Goal: Information Seeking & Learning: Learn about a topic

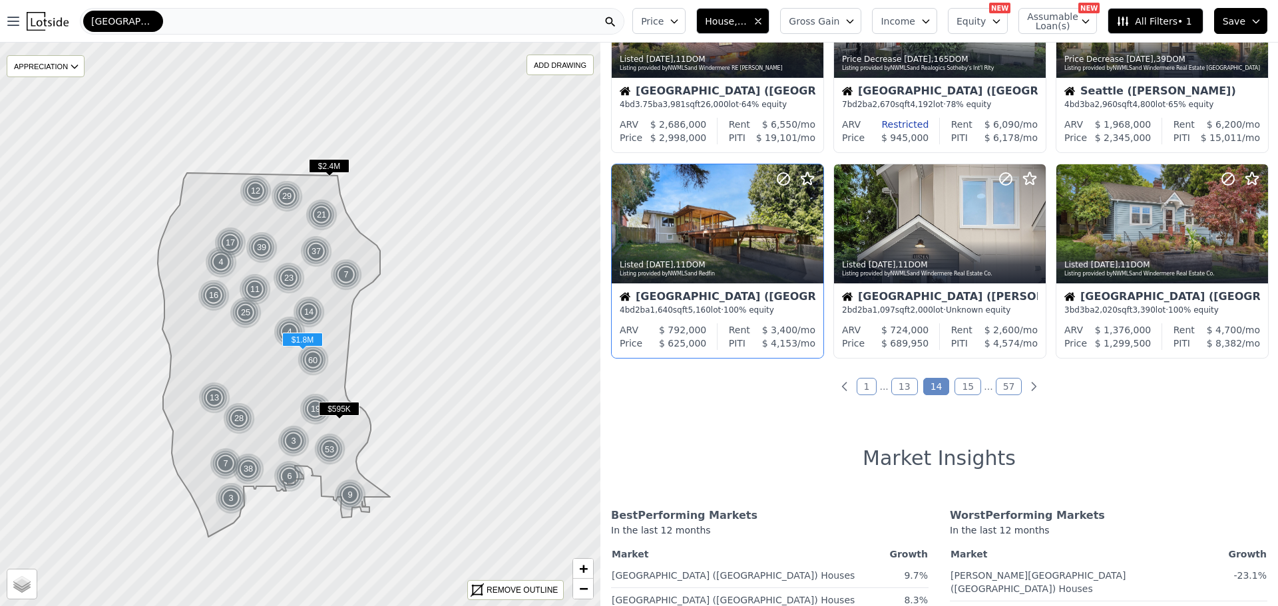
scroll to position [532, 0]
click at [864, 385] on link "1" at bounding box center [866, 385] width 21 height 17
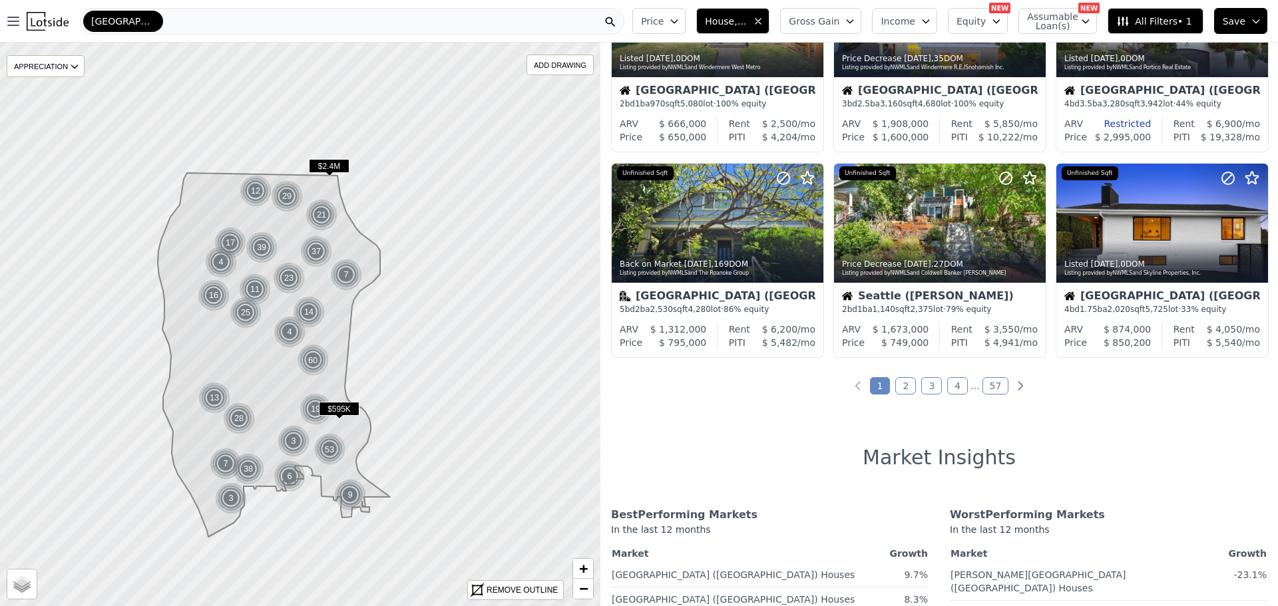
click at [898, 383] on link "2" at bounding box center [905, 385] width 21 height 17
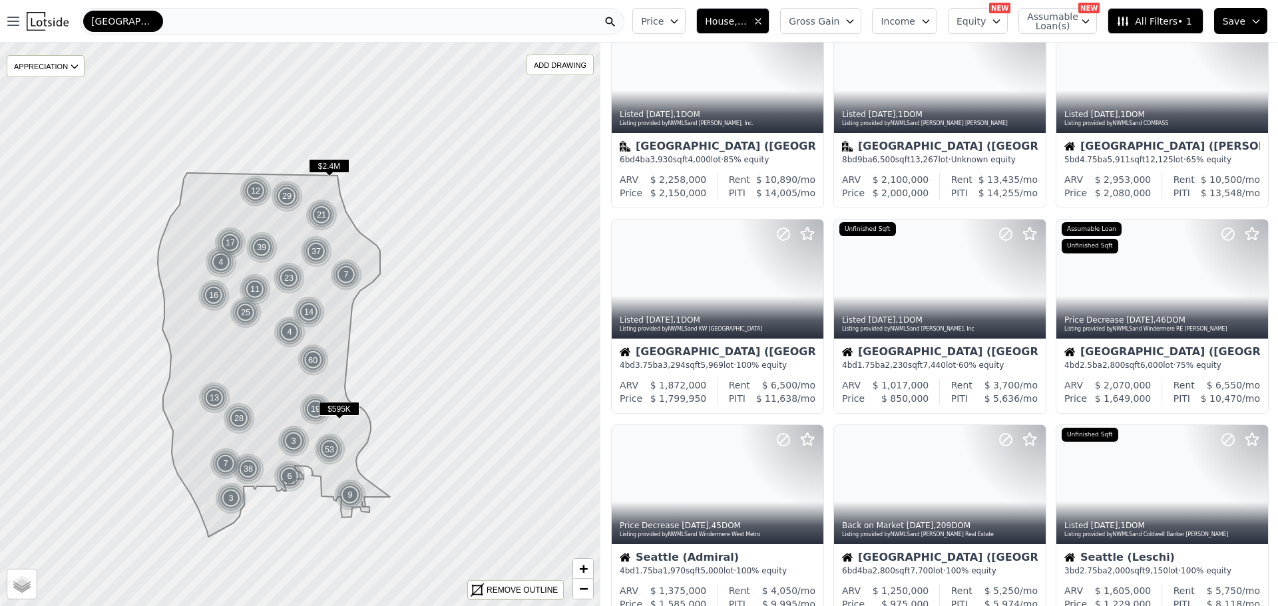
scroll to position [0, 0]
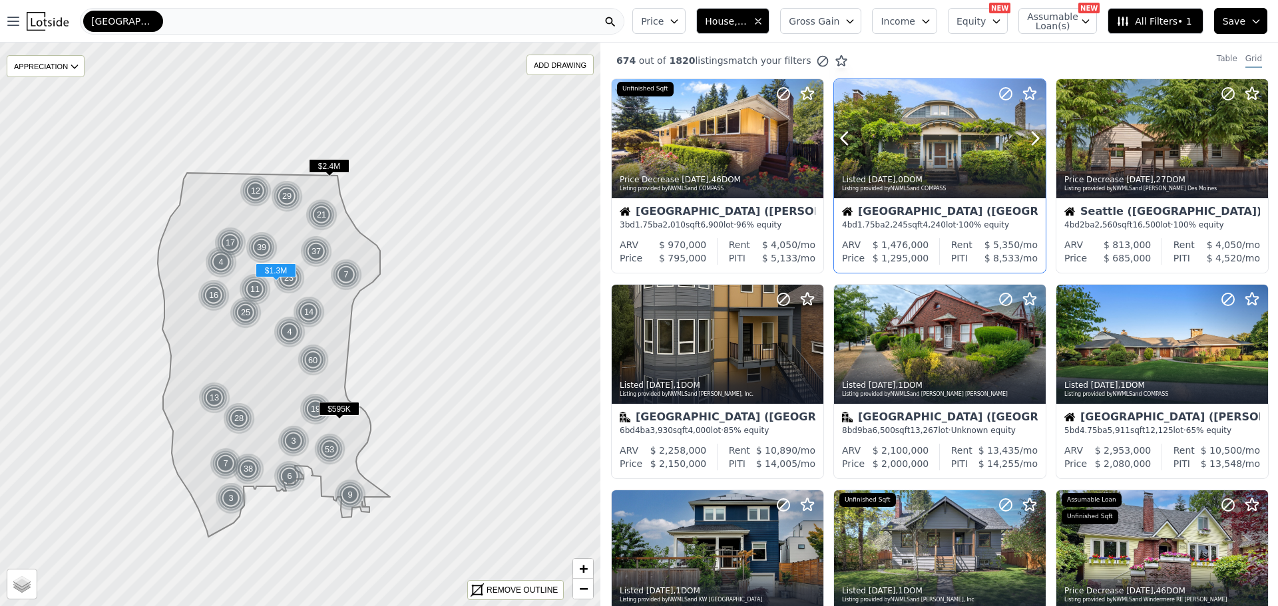
click at [926, 148] on div at bounding box center [940, 138] width 212 height 119
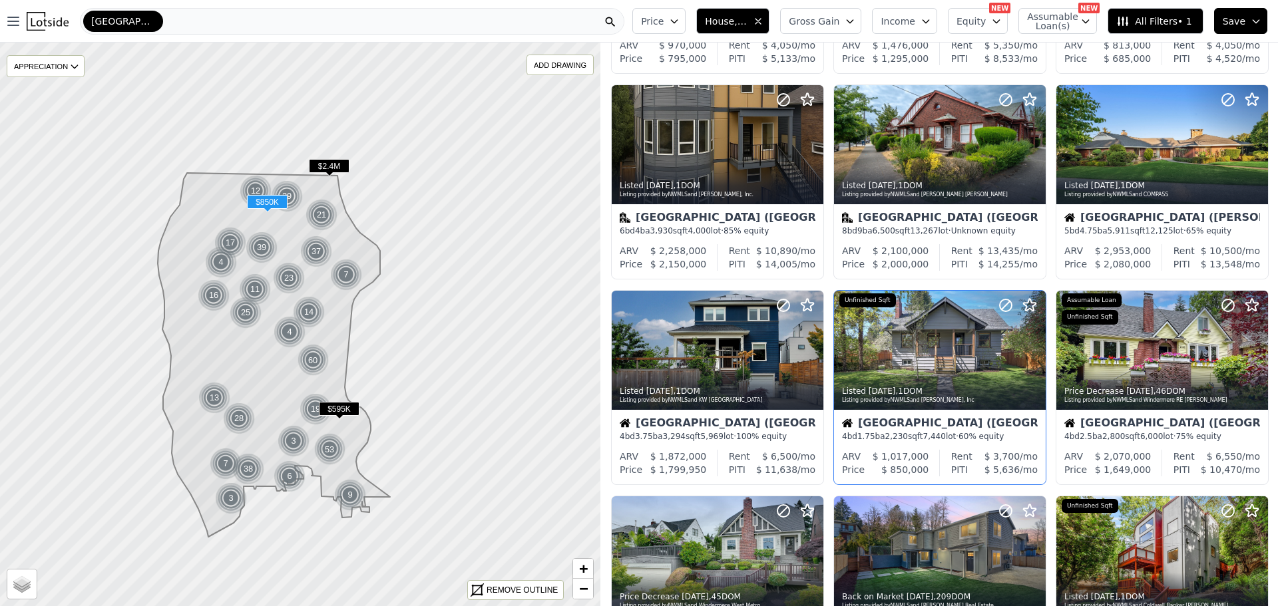
scroll to position [333, 0]
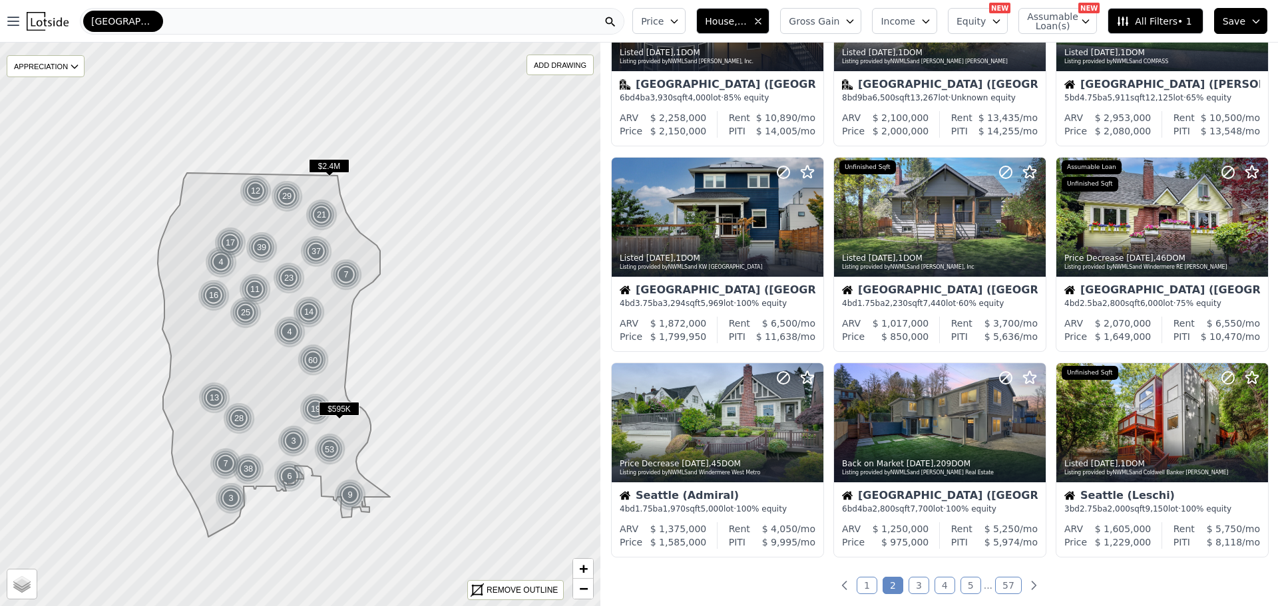
click at [916, 582] on link "3" at bounding box center [918, 585] width 21 height 17
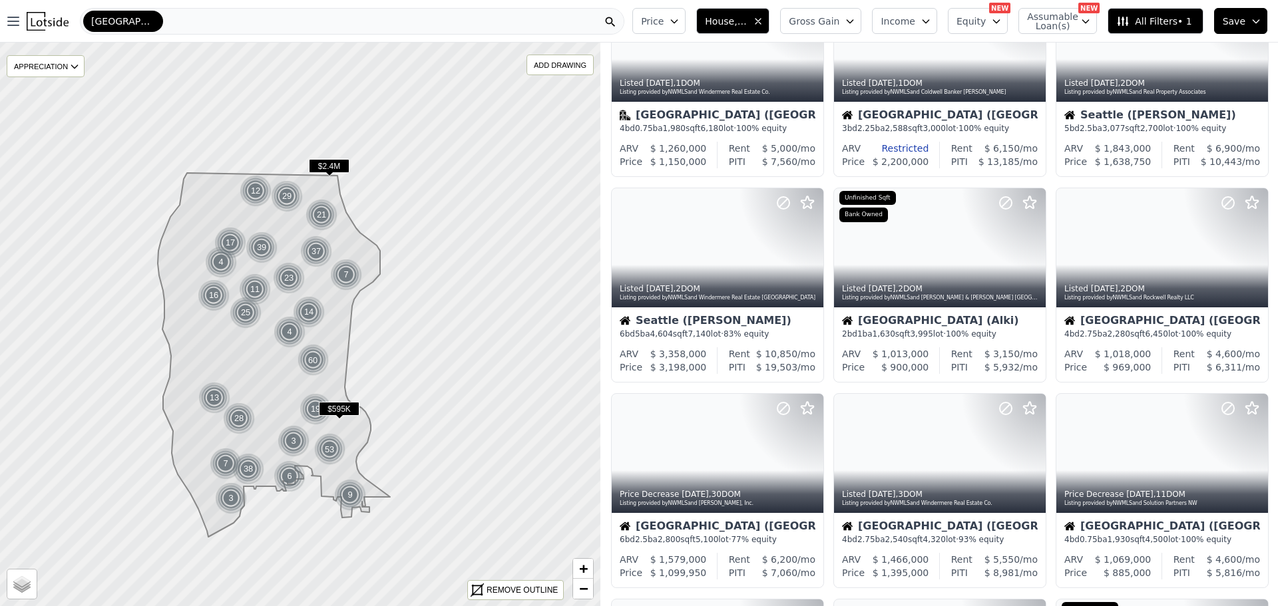
scroll to position [0, 0]
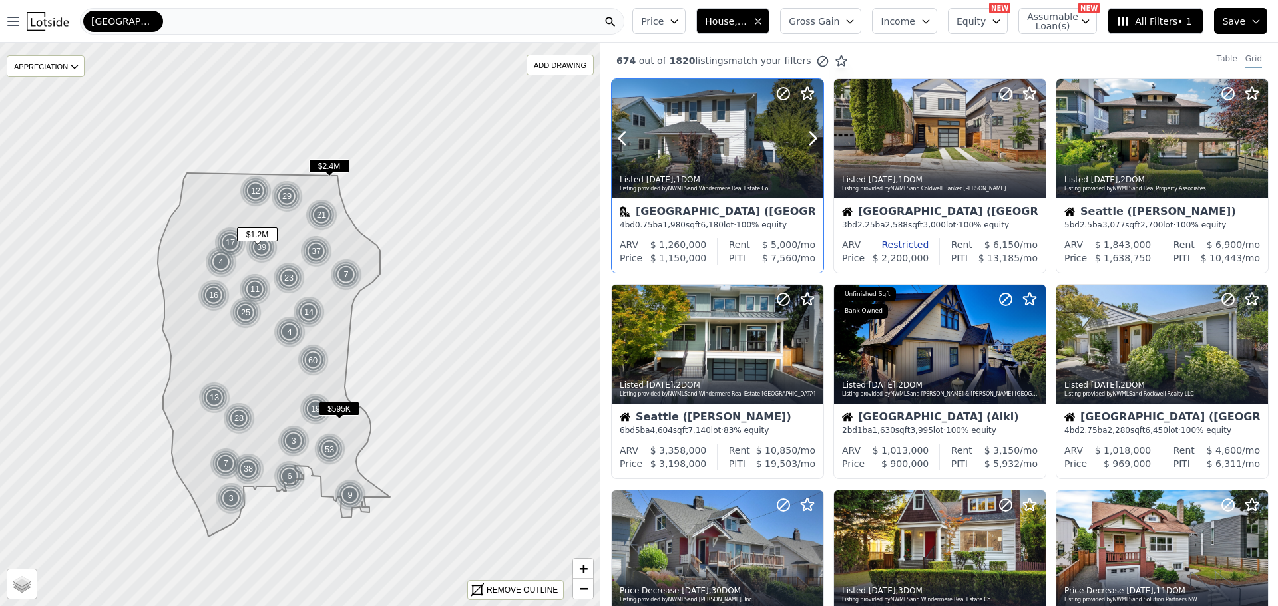
click at [686, 156] on div at bounding box center [718, 168] width 212 height 24
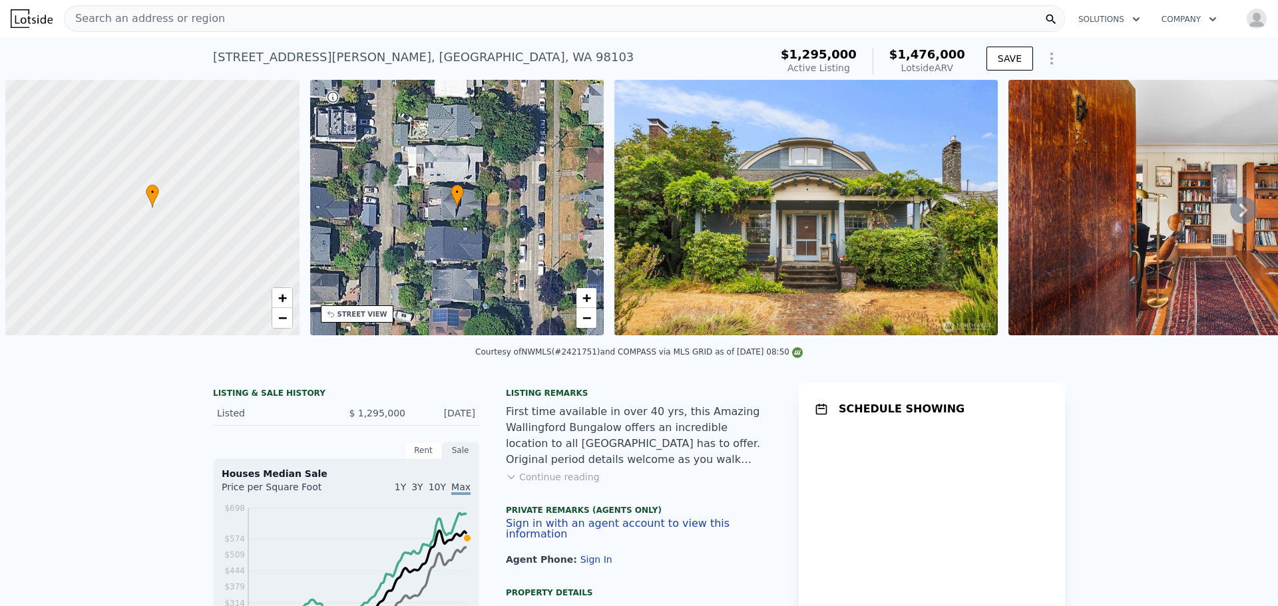
scroll to position [0, 5]
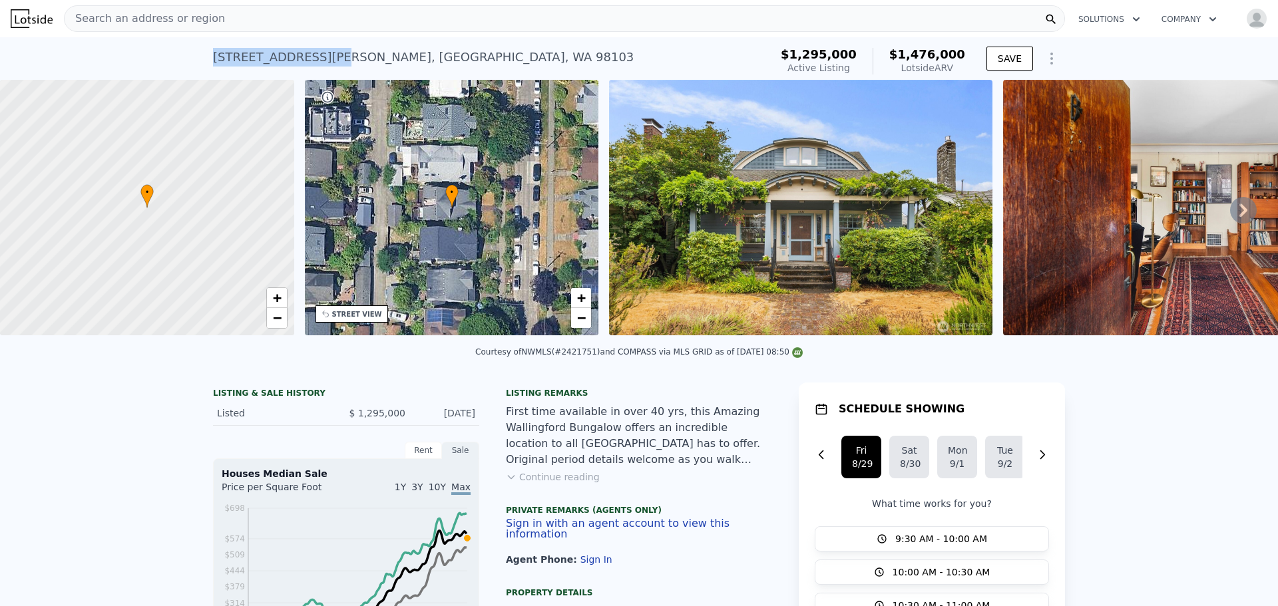
drag, startPoint x: 208, startPoint y: 59, endPoint x: 325, endPoint y: 55, distance: 117.2
click at [325, 55] on div "[STREET_ADDRESS][PERSON_NAME]" at bounding box center [423, 57] width 421 height 19
copy div "[STREET_ADDRESS][PERSON_NAME]"
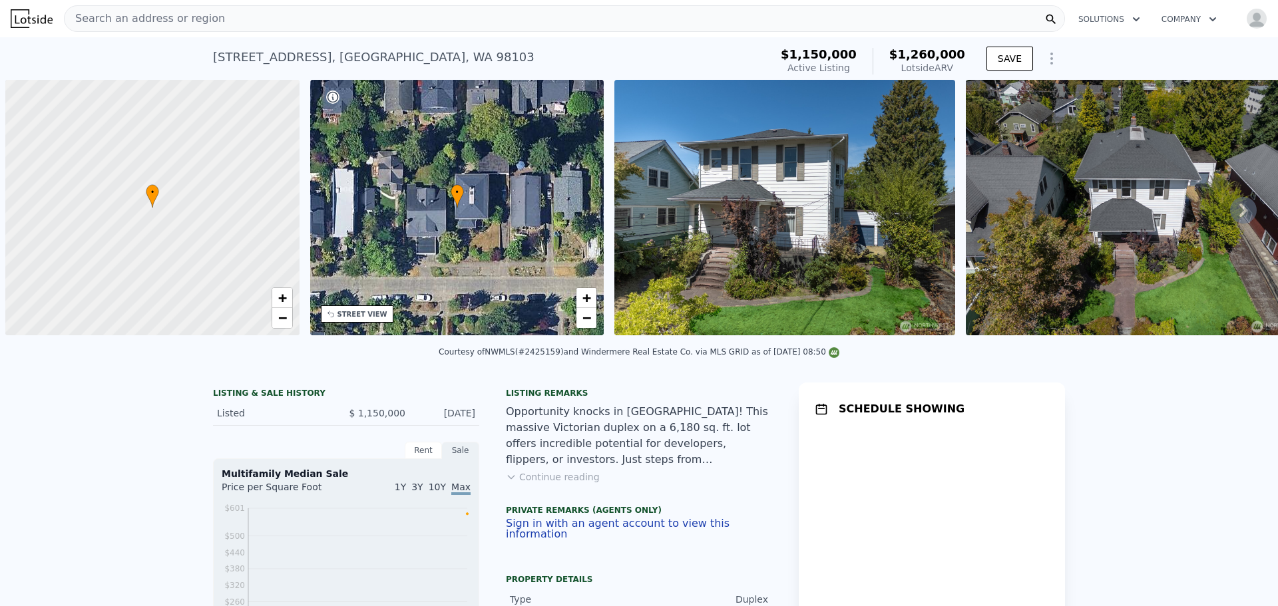
scroll to position [0, 5]
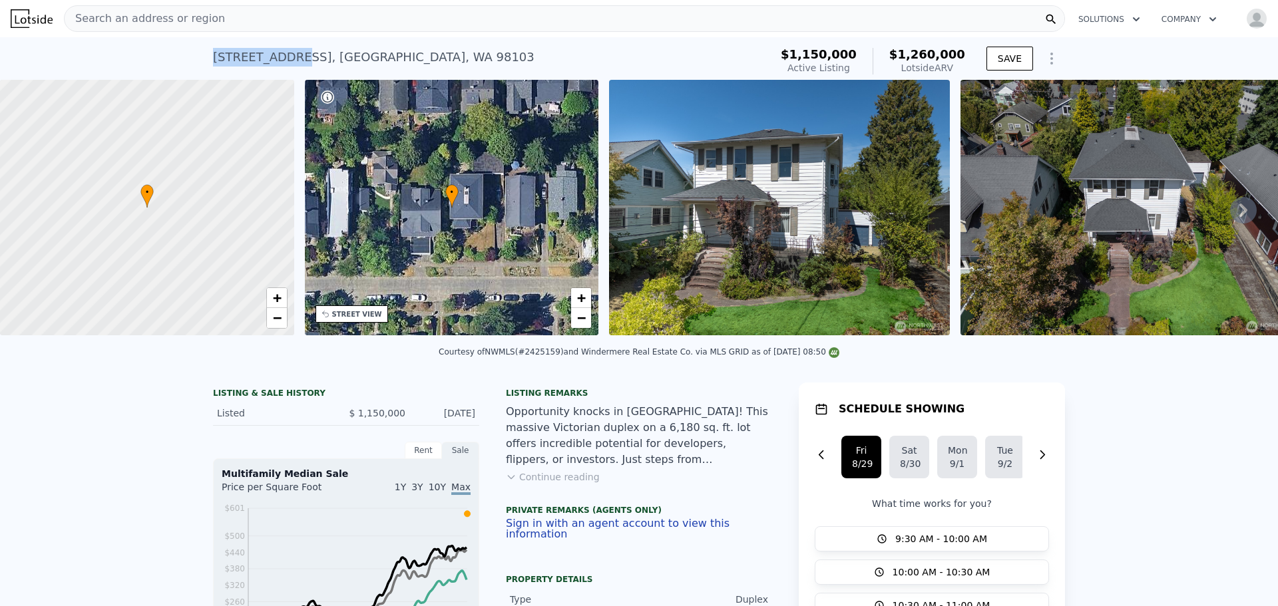
drag, startPoint x: 208, startPoint y: 57, endPoint x: 280, endPoint y: 55, distance: 72.6
click at [280, 55] on div "136 N 77th St , Seattle , WA 98103" at bounding box center [373, 57] width 321 height 19
copy div "136 N 77th St"
